Goal: Navigation & Orientation: Find specific page/section

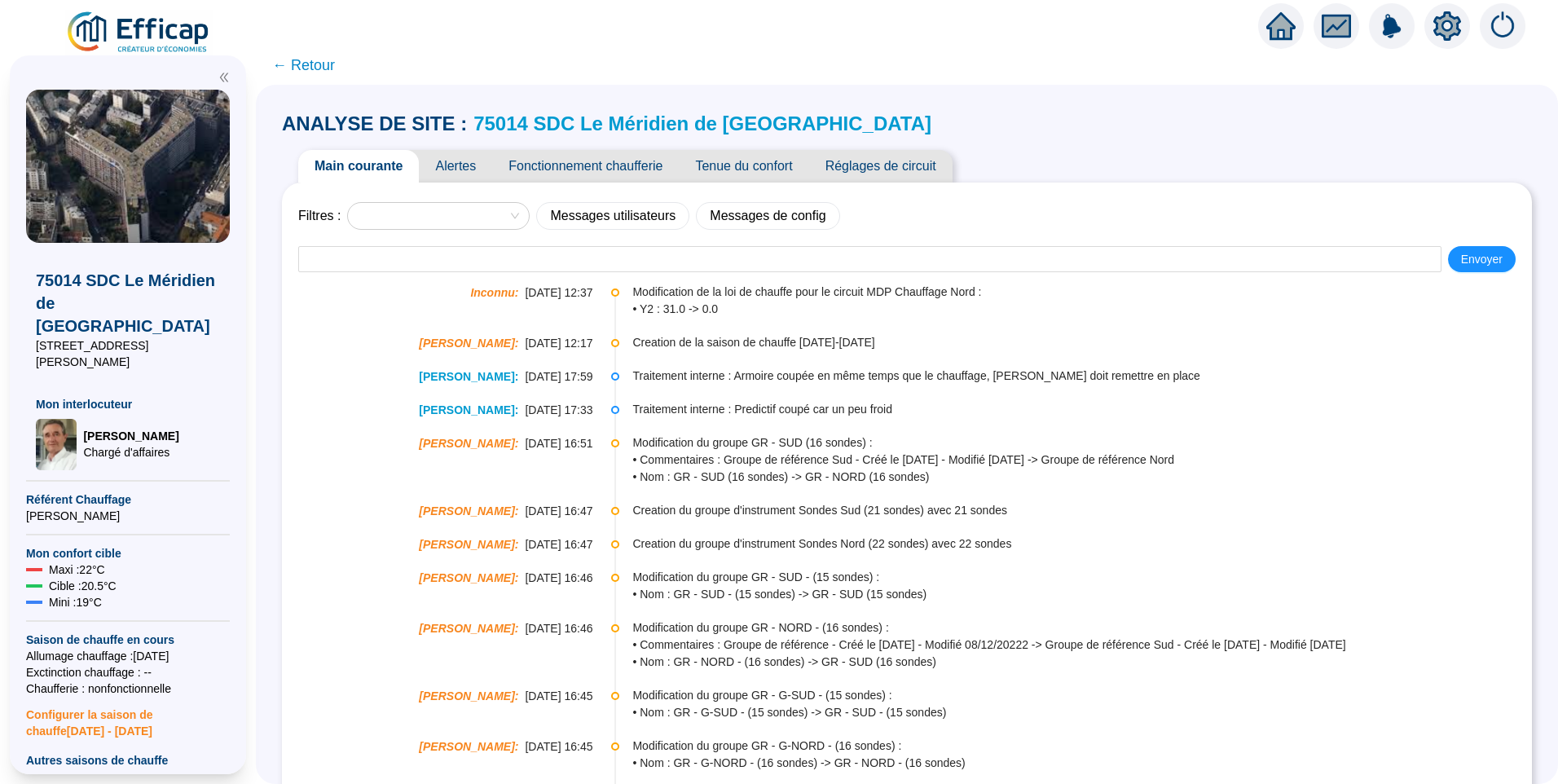
click at [143, 34] on img at bounding box center [139, 32] width 148 height 45
